Goal: Complete application form

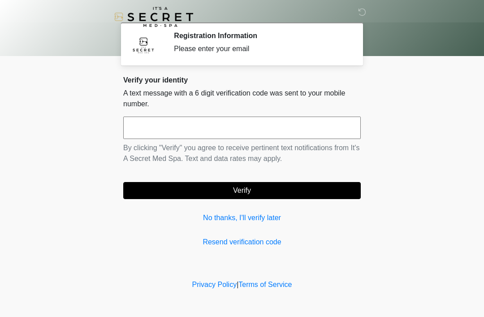
click at [217, 208] on div "Verify your identity A text message with a 6 digit verification code was sent t…" at bounding box center [241, 162] width 237 height 172
click at [229, 207] on div "Verify your identity A text message with a 6 digit verification code was sent t…" at bounding box center [241, 162] width 237 height 172
click at [225, 212] on link "No thanks, I'll verify later" at bounding box center [241, 217] width 237 height 11
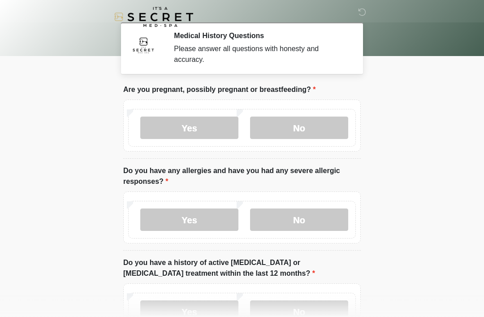
click at [317, 125] on label "No" at bounding box center [299, 127] width 98 height 22
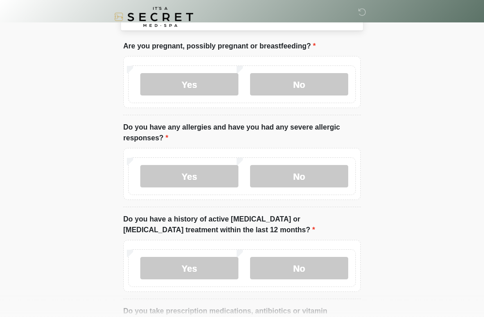
scroll to position [44, 0]
click at [304, 168] on label "No" at bounding box center [299, 175] width 98 height 22
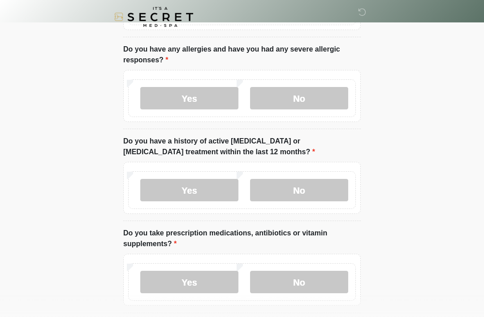
scroll to position [124, 0]
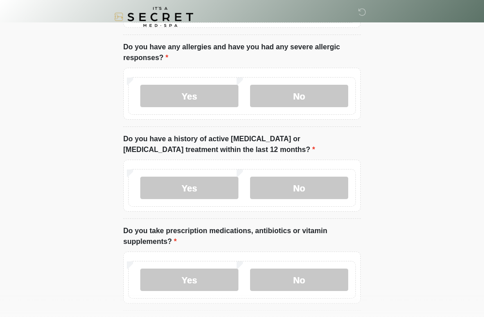
click at [304, 194] on label "No" at bounding box center [299, 188] width 98 height 22
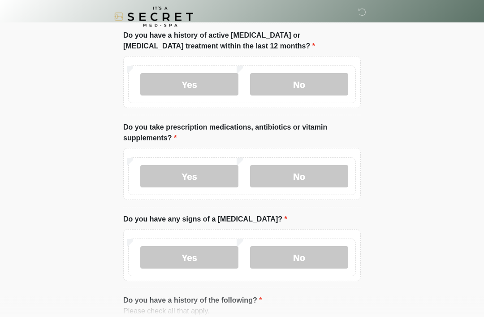
scroll to position [227, 0]
click at [299, 176] on label "No" at bounding box center [299, 176] width 98 height 22
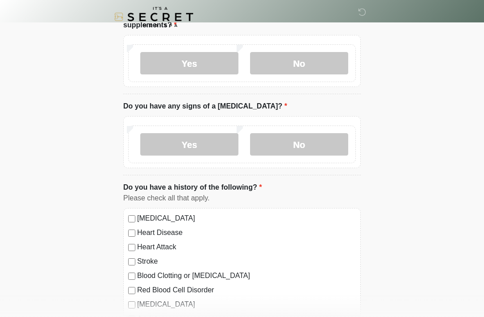
scroll to position [331, 0]
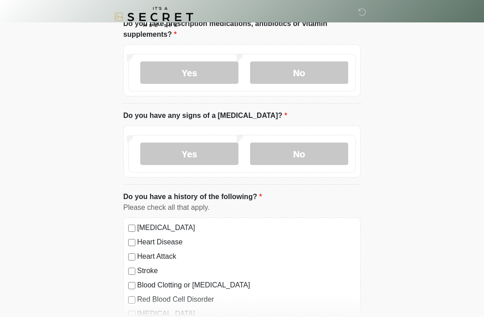
click at [291, 151] on label "No" at bounding box center [299, 153] width 98 height 22
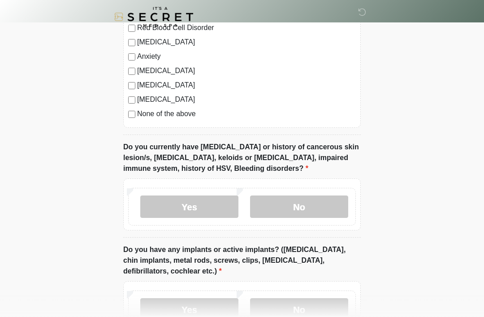
scroll to position [603, 0]
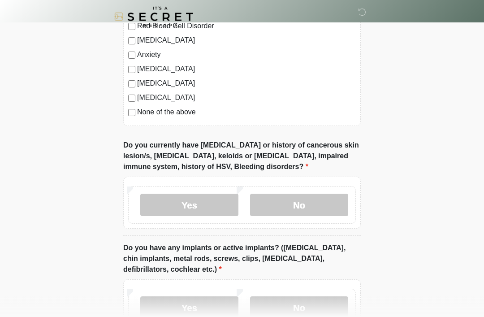
click at [309, 204] on label "No" at bounding box center [299, 205] width 98 height 22
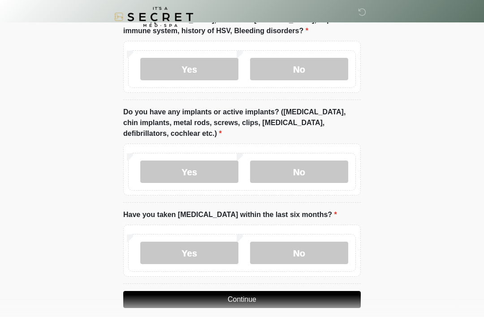
scroll to position [740, 0]
click at [305, 170] on label "No" at bounding box center [299, 171] width 98 height 22
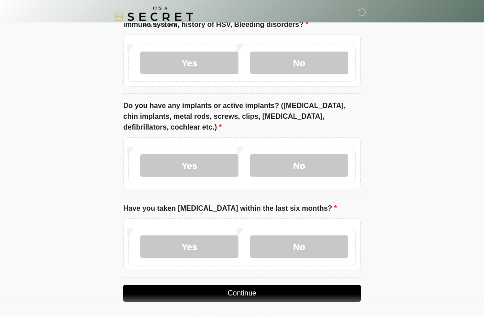
scroll to position [749, 0]
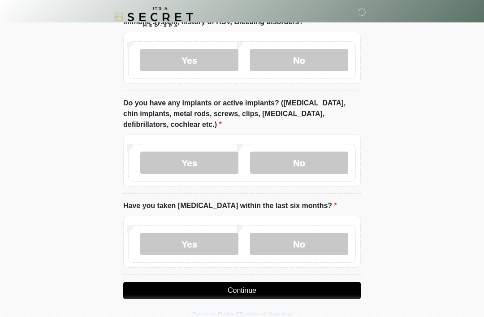
click at [298, 247] on label "No" at bounding box center [299, 244] width 98 height 22
click at [290, 292] on button "Continue" at bounding box center [241, 290] width 237 height 17
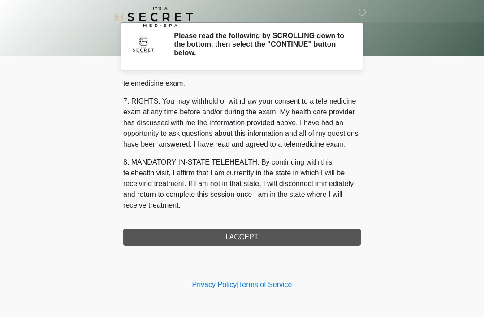
scroll to position [382, 0]
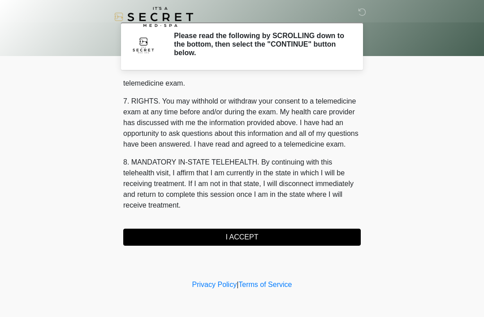
click at [247, 235] on button "I ACCEPT" at bounding box center [241, 236] width 237 height 17
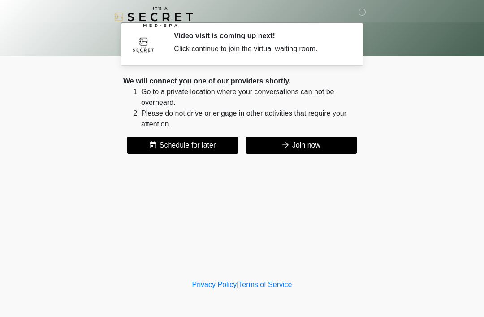
click at [321, 151] on button "Join now" at bounding box center [302, 145] width 112 height 17
